Goal: Use online tool/utility: Use online tool/utility

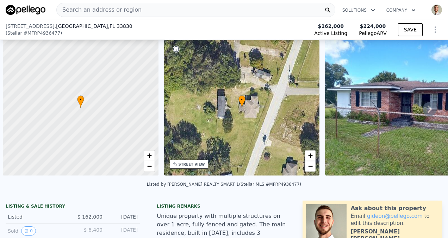
select select "30"
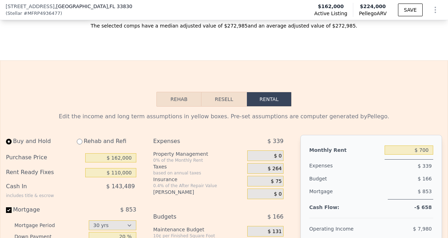
scroll to position [1184, 0]
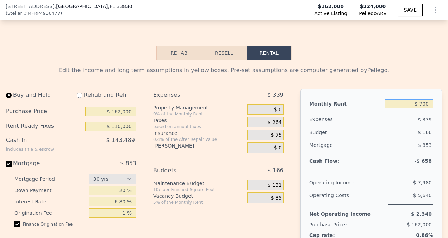
drag, startPoint x: 409, startPoint y: 77, endPoint x: 432, endPoint y: 78, distance: 22.9
click at [432, 88] on div "Monthly Rent $ 700 Expenses $ 339 Budget $ 166 Mortgage $ 853 Cash Flow: -$ 658…" at bounding box center [372, 167] width 142 height 159
type input "$ 4,500"
click at [396, 66] on div "Edit the income and long term assumptions in yellow boxes. Pre-set assumptions …" at bounding box center [224, 70] width 436 height 8
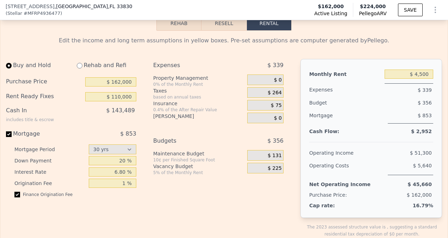
scroll to position [1220, 0]
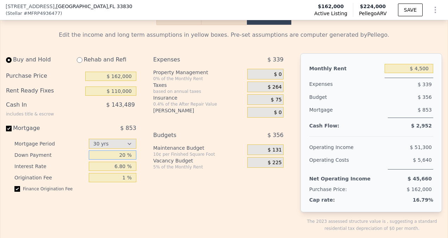
drag, startPoint x: 119, startPoint y: 129, endPoint x: 124, endPoint y: 129, distance: 4.9
click at [124, 150] on input "20 %" at bounding box center [113, 154] width 48 height 9
click at [153, 146] on div "Expenses $ 339 Property Management 0% of the Monthly Rent $ 0 Taxes based on an…" at bounding box center [221, 148] width 136 height 190
drag, startPoint x: 118, startPoint y: 130, endPoint x: 125, endPoint y: 126, distance: 7.7
click at [125, 150] on input "20 %" at bounding box center [113, 154] width 48 height 9
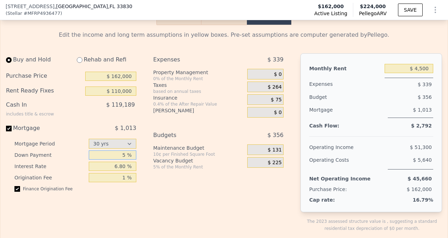
type input "5 %"
click at [185, 171] on div "Expenses $ 339 Property Management 0% of the Monthly Rent $ 0 Taxes based on an…" at bounding box center [221, 148] width 136 height 190
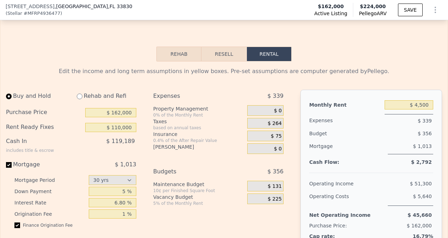
scroll to position [1184, 0]
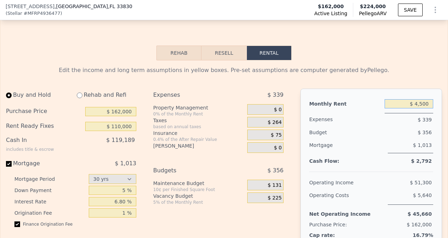
drag, startPoint x: 416, startPoint y: 78, endPoint x: 442, endPoint y: 77, distance: 25.8
click at [380, 139] on div "Mortgage $ 1,013" at bounding box center [372, 149] width 124 height 20
drag, startPoint x: 416, startPoint y: 80, endPoint x: 439, endPoint y: 80, distance: 23.3
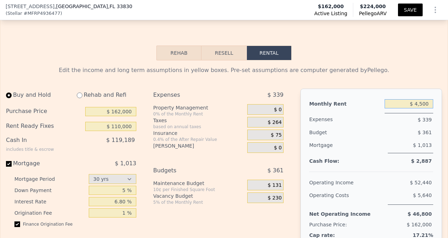
type input "$ 4,500"
click at [413, 9] on button "SAVE" at bounding box center [410, 10] width 25 height 13
drag, startPoint x: 114, startPoint y: 102, endPoint x: 161, endPoint y: 96, distance: 47.2
click at [161, 96] on div "Buy and Hold Rehab and Refi Purchase Price $ 162,000 Rent Ready Fixes $ 110,000…" at bounding box center [147, 183] width 283 height 190
type input "$ 110,000"
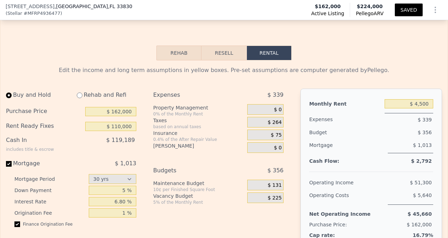
click at [189, 134] on div "Expenses $ 339 Property Management 0% of the Monthly Rent $ 0 Taxes based on an…" at bounding box center [221, 183] width 136 height 190
click at [189, 135] on div "Expenses $ 339 Property Management 0% of the Monthly Rent $ 0 Taxes based on an…" at bounding box center [221, 183] width 136 height 190
click at [125, 174] on select "15 yrs 30 yrs" at bounding box center [113, 179] width 48 height 10
drag, startPoint x: 114, startPoint y: 87, endPoint x: 142, endPoint y: 88, distance: 28.6
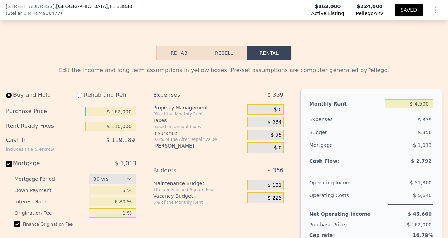
click at [142, 88] on div "Buy and Hold Rehab and Refi Purchase Price $ 162,000 Rent Ready Fixes $ 110,000…" at bounding box center [147, 183] width 283 height 190
type input "$ 150,000"
click at [223, 188] on div "Expenses $ 339 Property Management 0% of the Monthly Rent $ 0 Taxes based on an…" at bounding box center [221, 183] width 136 height 190
click at [409, 4] on button "SAVED" at bounding box center [409, 10] width 28 height 13
click at [435, 12] on icon "Show Options" at bounding box center [435, 10] width 1 height 6
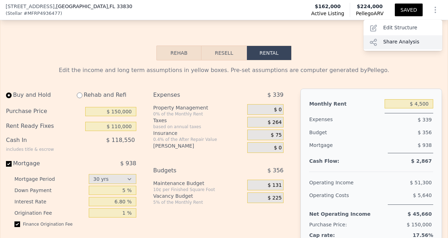
click at [401, 39] on div "Share Analysis" at bounding box center [403, 42] width 79 height 14
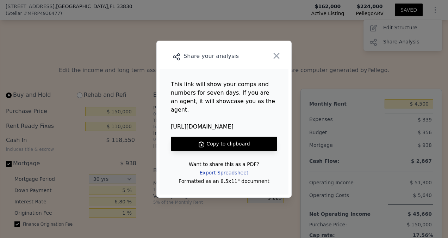
click at [225, 167] on div "Export Spreadsheet" at bounding box center [224, 172] width 60 height 13
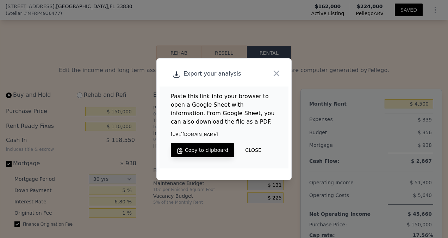
click at [222, 146] on button "Copy to clipboard" at bounding box center [202, 150] width 63 height 14
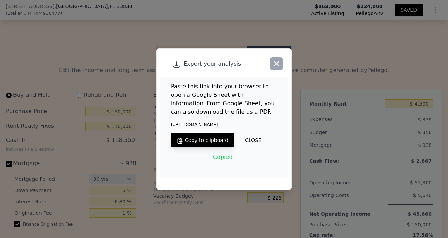
click at [276, 62] on icon "button" at bounding box center [277, 64] width 10 height 10
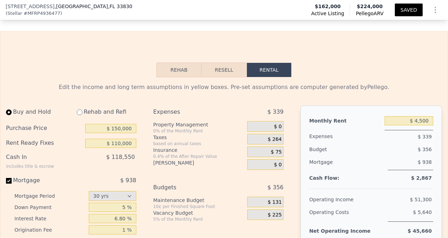
scroll to position [1201, 0]
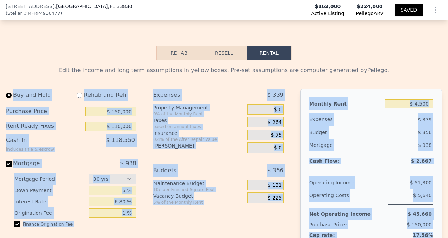
drag, startPoint x: 2, startPoint y: 71, endPoint x: 439, endPoint y: 213, distance: 459.4
copy div "Buy and Hold Rehab and Refi Purchase Price Rent Ready Fixes Cash In includes ti…"
click at [72, 134] on div "$ 118,550" at bounding box center [97, 143] width 80 height 18
drag, startPoint x: 13, startPoint y: 72, endPoint x: 440, endPoint y: 213, distance: 449.7
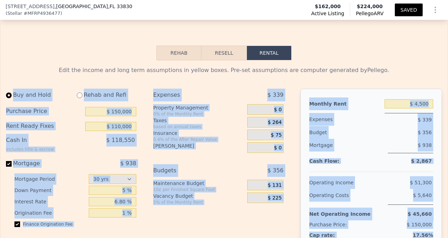
drag, startPoint x: 440, startPoint y: 213, endPoint x: 415, endPoint y: 208, distance: 25.9
copy div "Buy and Hold Rehab and Refi Purchase Price Rent Ready Fixes Cash In includes ti…"
